Goal: Information Seeking & Learning: Learn about a topic

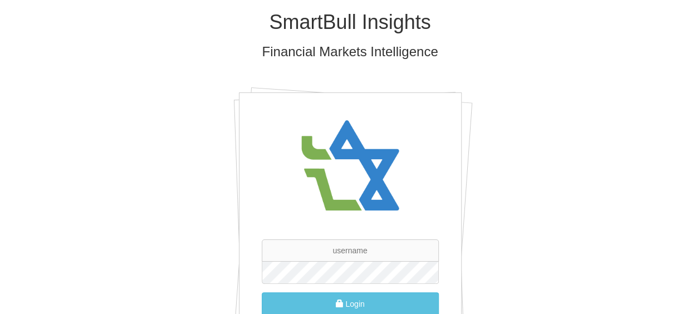
scroll to position [56, 0]
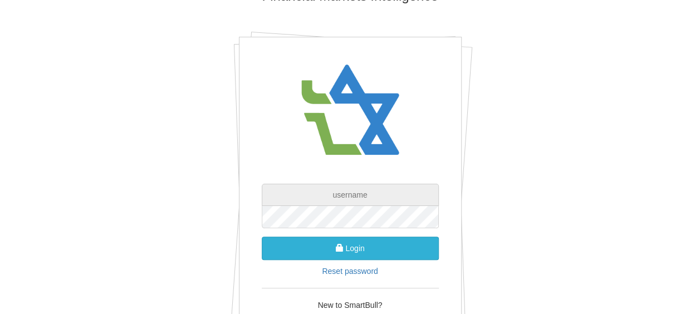
type input "ir@bezeq.co.il"
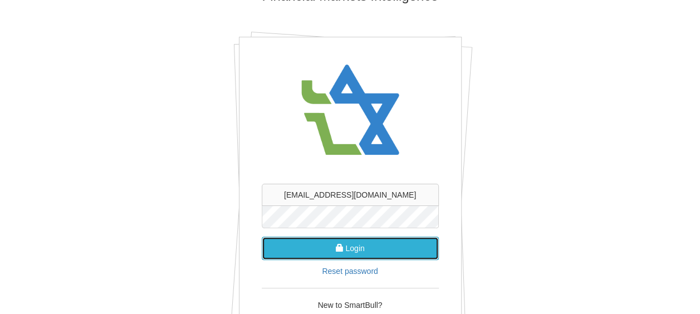
click at [360, 243] on button "Login" at bounding box center [350, 248] width 177 height 23
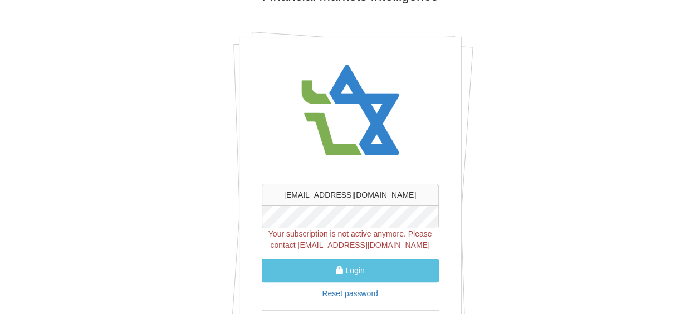
click at [490, 196] on div "SmartBull Insights Financial Markets Intelligence ir@bezeq.co.il Your subscript…" at bounding box center [351, 179] width 652 height 471
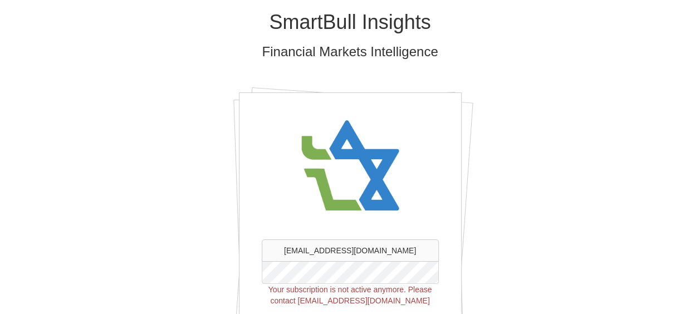
scroll to position [111, 0]
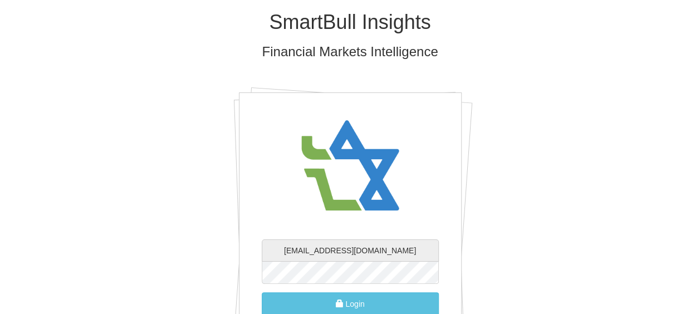
drag, startPoint x: 386, startPoint y: 252, endPoint x: 299, endPoint y: 248, distance: 87.0
click at [299, 248] on input "[EMAIL_ADDRESS][DOMAIN_NAME]" at bounding box center [350, 251] width 177 height 22
paste input "( [PERSON_NAME].Shternlicht"
drag, startPoint x: 296, startPoint y: 251, endPoint x: 280, endPoint y: 251, distance: 16.2
click at [280, 251] on input "( [PERSON_NAME][EMAIL_ADDRESS][DOMAIN_NAME]" at bounding box center [350, 251] width 177 height 22
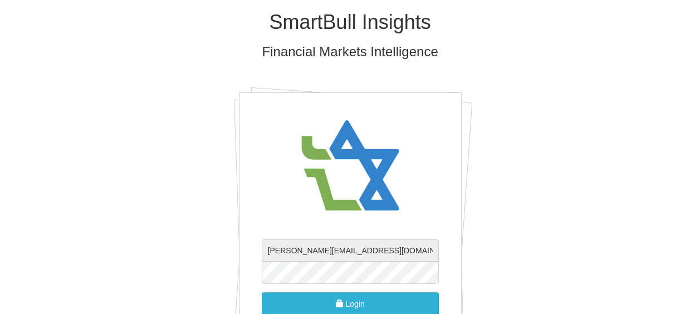
type input "[PERSON_NAME][EMAIL_ADDRESS][DOMAIN_NAME]"
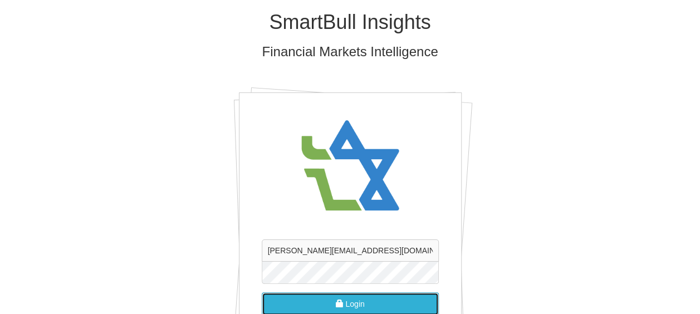
click at [361, 304] on button "Login" at bounding box center [350, 303] width 177 height 23
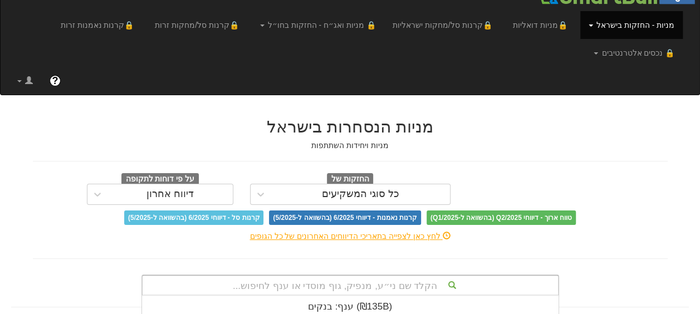
click at [412, 283] on div "הקלד שם ני״ע, מנפיק, גוף מוסדי או ענף לחיפוש... ענף: ‏בנקים ‎(₪135B)‎ ענף: ‏נדל…" at bounding box center [351, 285] width 418 height 21
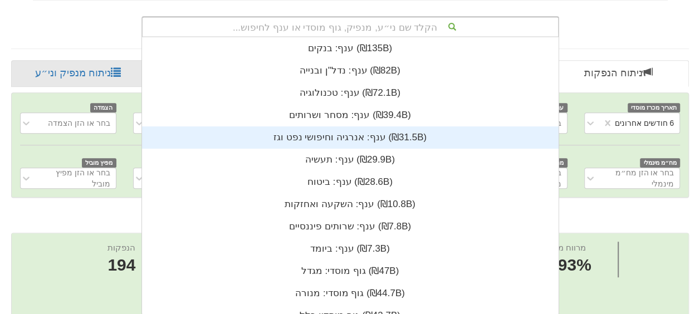
scroll to position [220, 0]
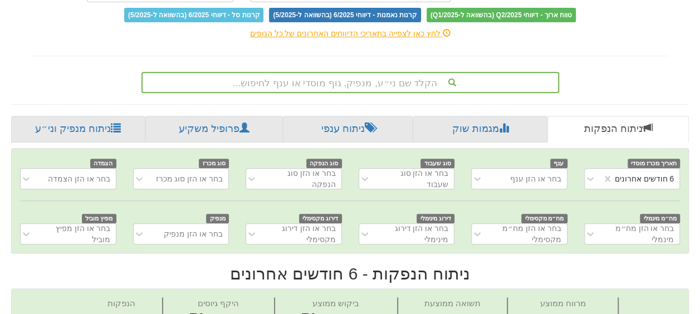
click at [608, 67] on div "הקלד שם ני״ע, מנפיק, גוף מוסדי או ענף לחיפוש..." at bounding box center [351, 80] width 652 height 26
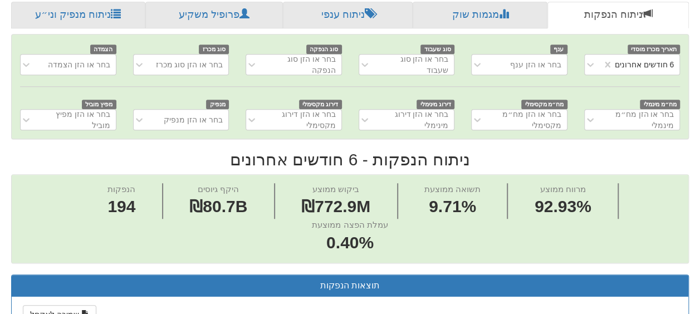
scroll to position [56, 0]
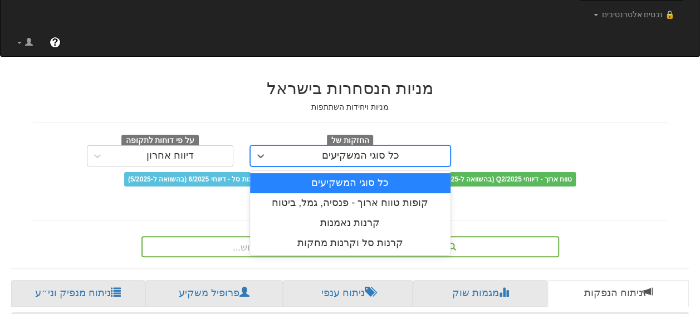
click at [335, 155] on div "כל סוגי המשקיעים" at bounding box center [360, 155] width 77 height 11
click at [341, 183] on div "כל סוגי המשקיעים" at bounding box center [350, 183] width 201 height 20
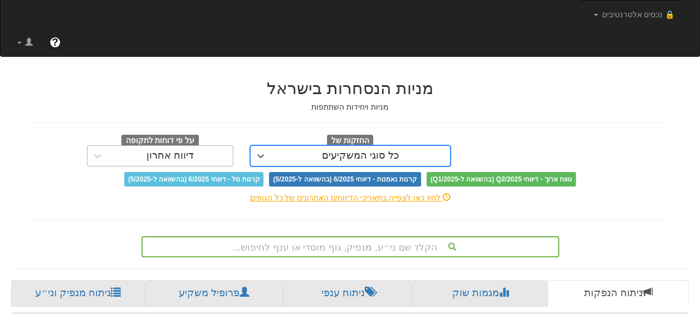
click at [158, 156] on div "החזקות של option כל סוגי המשקיעים, selected. 0 results available. Select is foc…" at bounding box center [350, 160] width 635 height 52
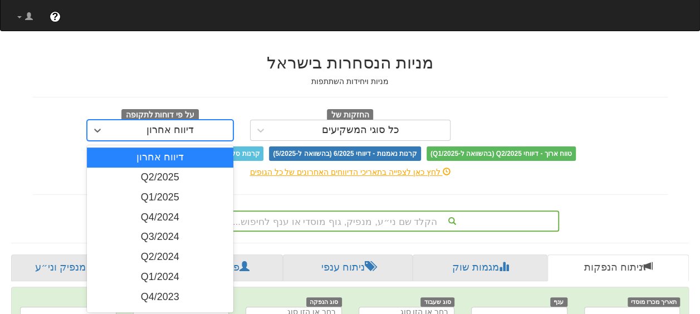
scroll to position [84, 0]
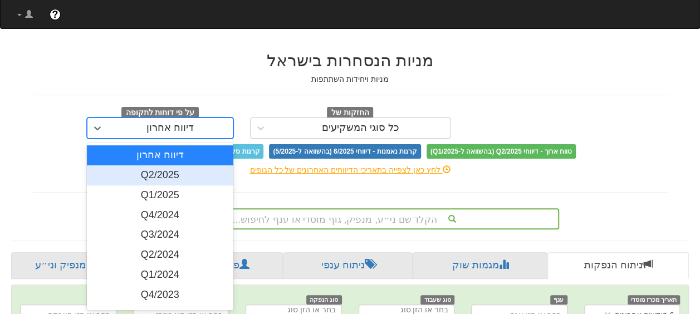
click at [168, 174] on div "Q2/2025" at bounding box center [160, 175] width 147 height 20
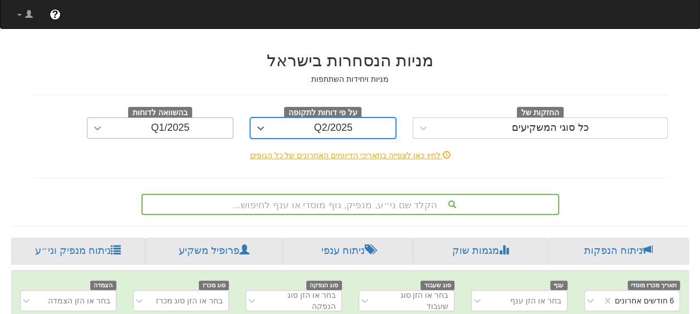
click at [94, 126] on icon at bounding box center [97, 128] width 11 height 11
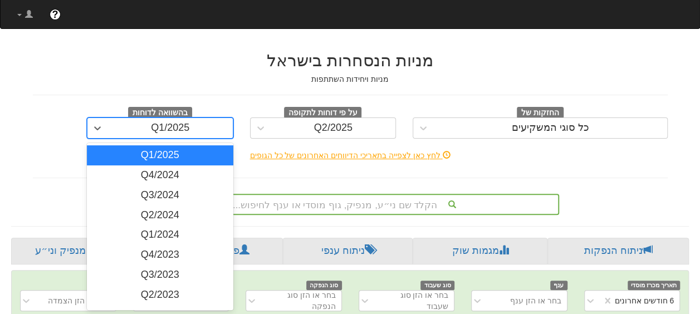
click at [170, 152] on div "Q1/2025" at bounding box center [160, 155] width 147 height 20
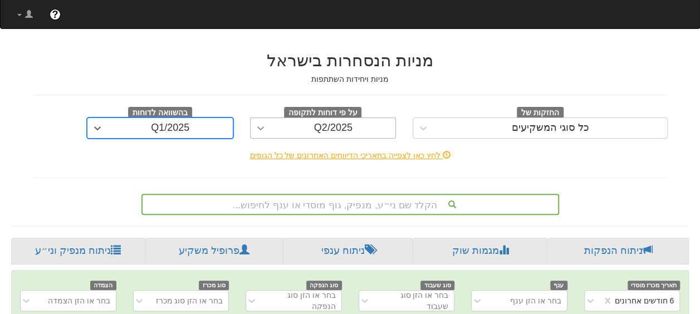
click at [257, 129] on icon at bounding box center [260, 128] width 11 height 11
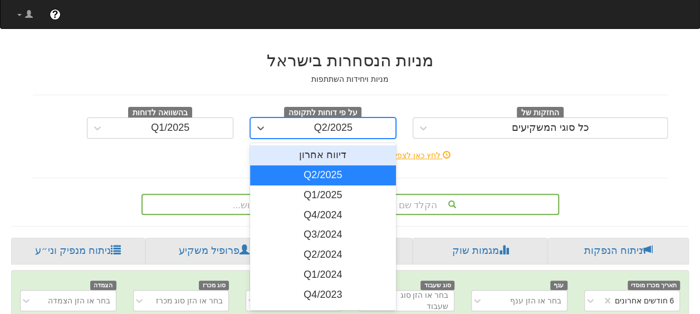
click at [323, 153] on div "דיווח אחרון" at bounding box center [323, 155] width 147 height 20
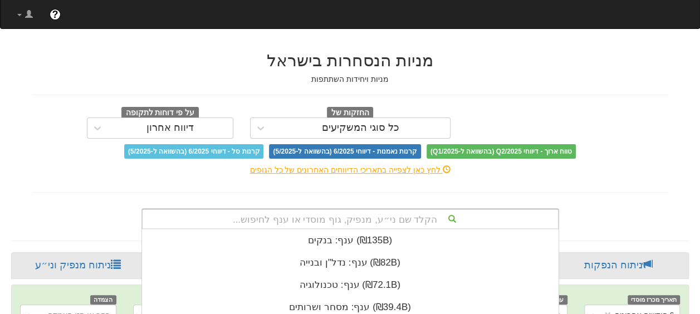
click at [378, 215] on div "הקלד שם ני״ע, מנפיק, גוף מוסדי או ענף לחיפוש... ענף: ‏בנקים ‎(₪135B)‎ ענף: ‏נדל…" at bounding box center [351, 218] width 418 height 21
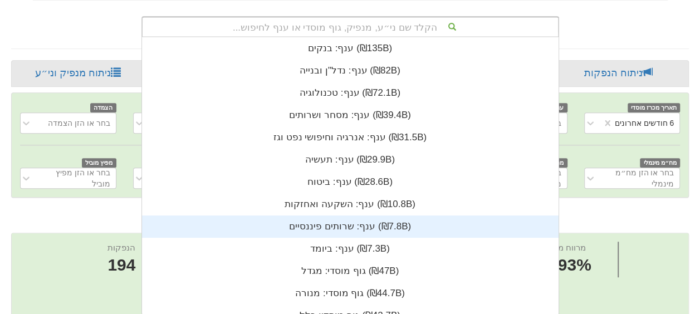
scroll to position [277, 0]
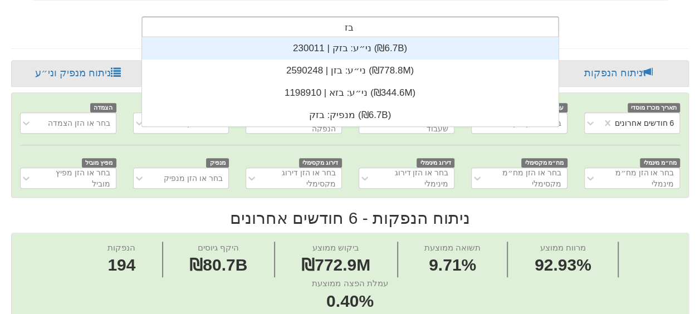
type input "בזק"
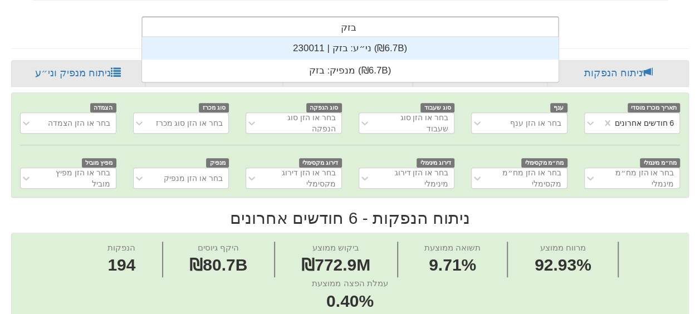
click at [362, 43] on div "ני״ע: ‏בזק | 230011 ‎(₪6.7B)‎" at bounding box center [350, 48] width 417 height 22
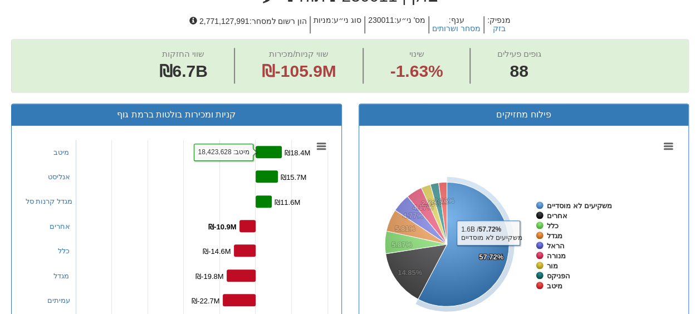
scroll to position [276, 0]
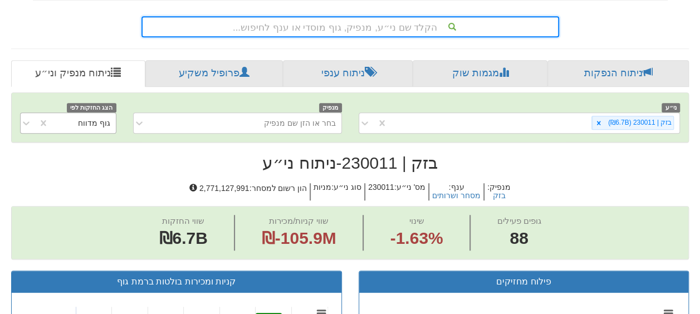
click at [69, 121] on div "גוף מדווח" at bounding box center [82, 123] width 67 height 18
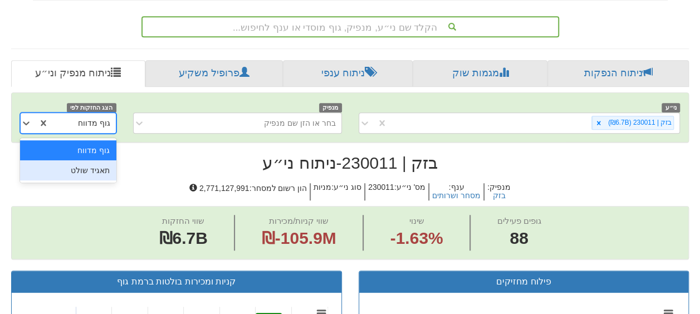
click at [79, 167] on div "תאגיד שולט" at bounding box center [68, 170] width 96 height 20
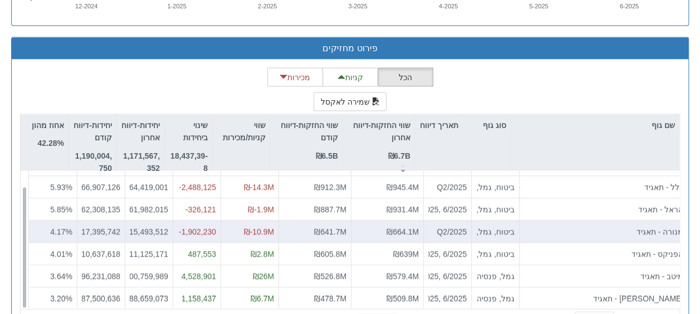
scroll to position [1096, 0]
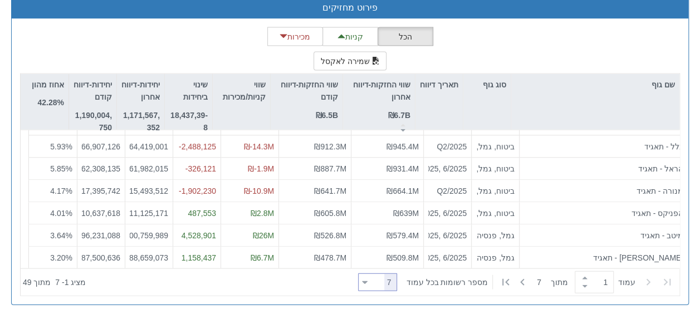
click at [368, 281] on icon at bounding box center [365, 282] width 6 height 3
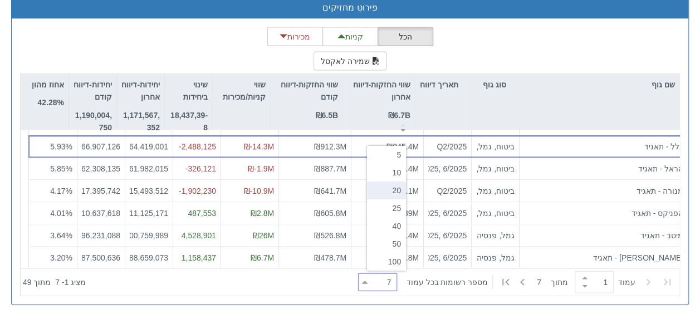
click at [398, 188] on div "20" at bounding box center [386, 191] width 39 height 18
type input "20"
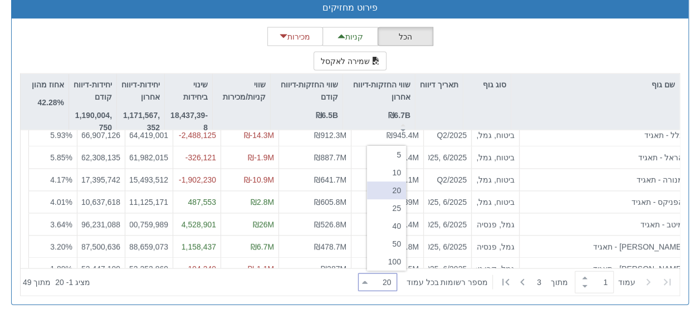
scroll to position [22, 0]
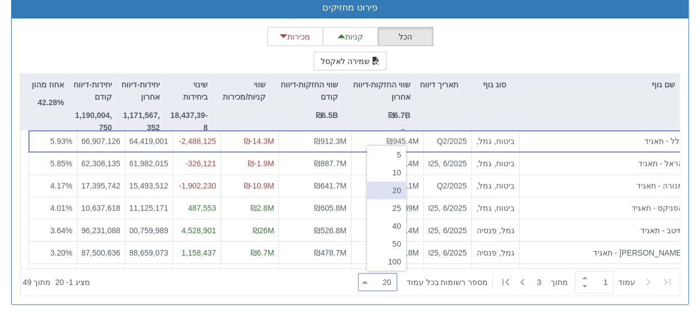
click at [574, 37] on div "הכל קניות מכירות שמירה לאקסל שם גוף סוג גוף תאריך דיווח שווי החזקות-דיווח אחרון…" at bounding box center [350, 161] width 660 height 269
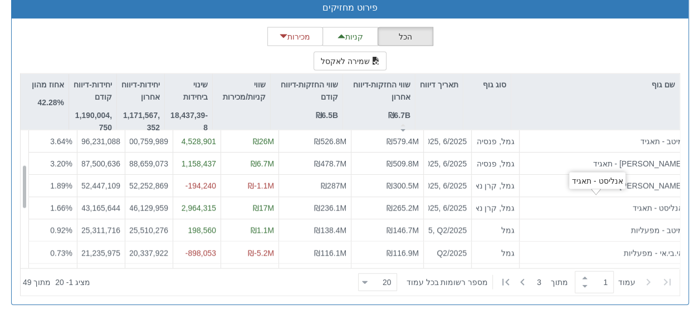
scroll to position [167, 0]
